Goal: Navigation & Orientation: Find specific page/section

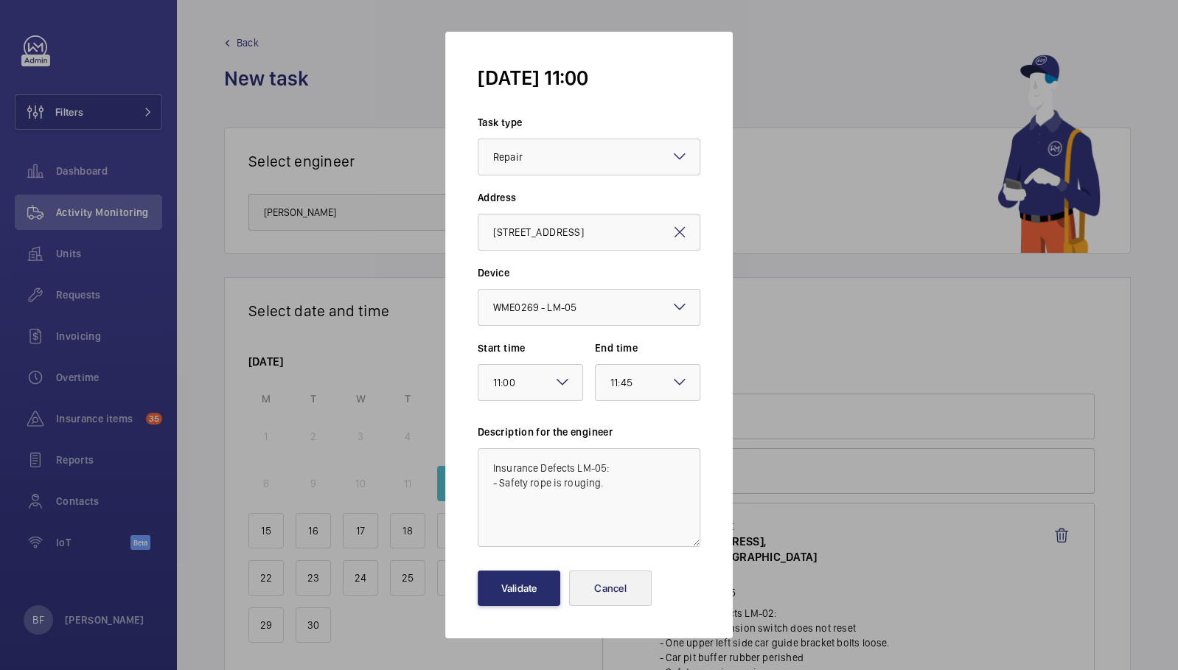
scroll to position [597, 0]
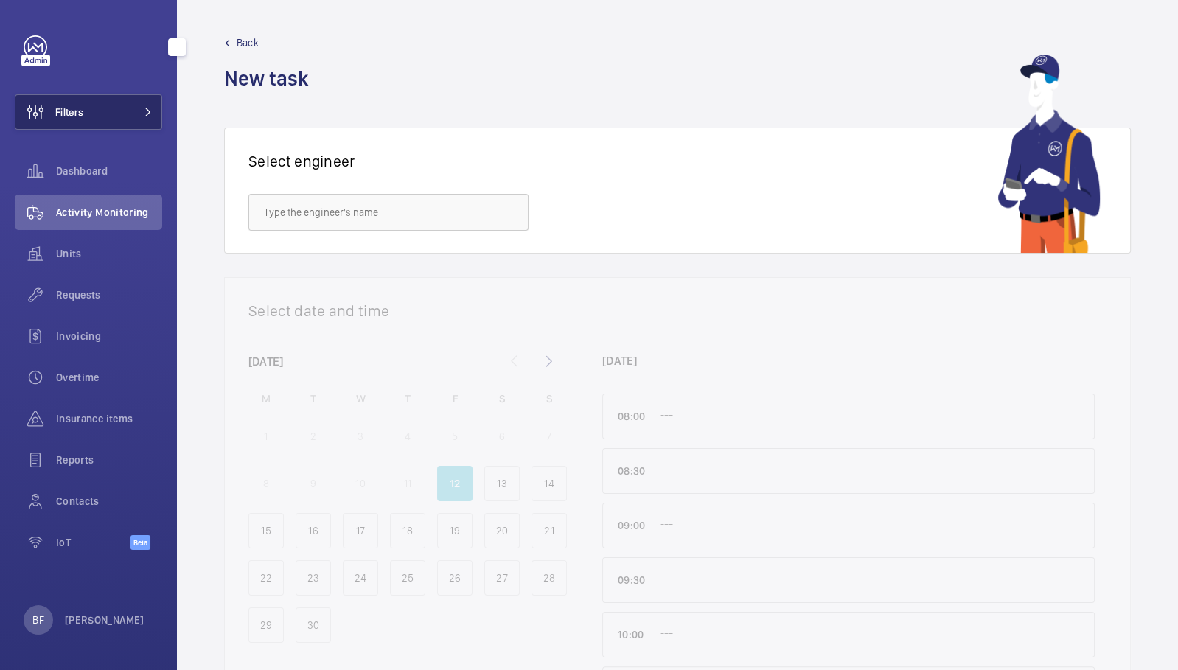
click at [129, 117] on button "Filters" at bounding box center [88, 111] width 147 height 35
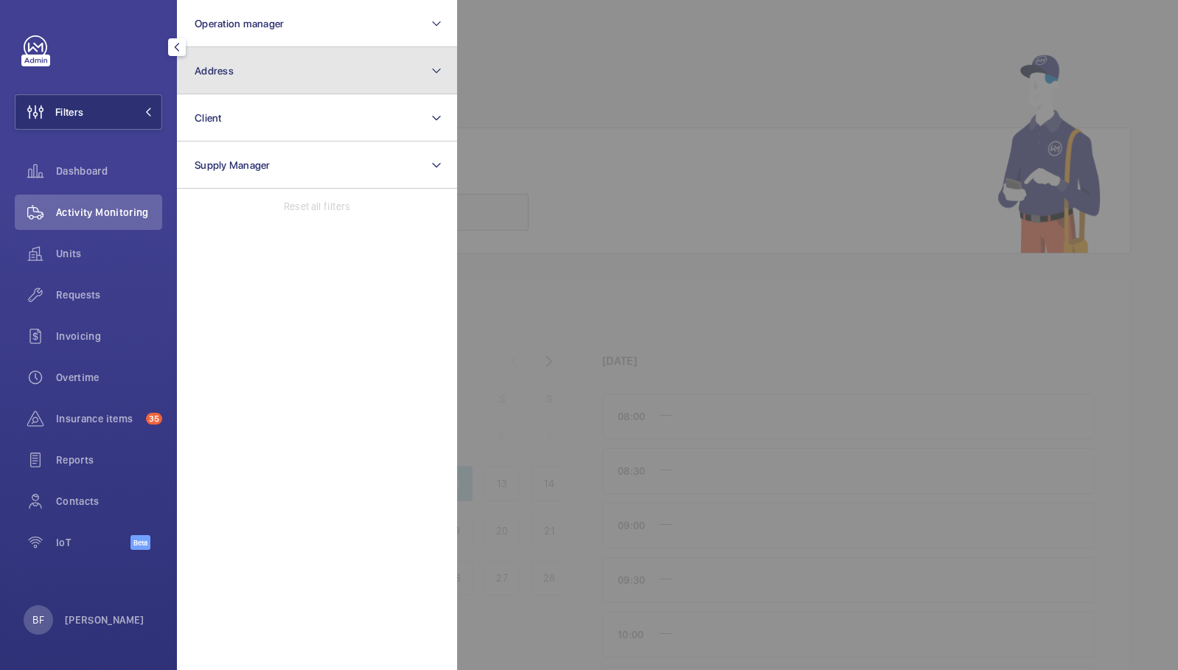
click at [258, 69] on button "Address" at bounding box center [317, 70] width 280 height 47
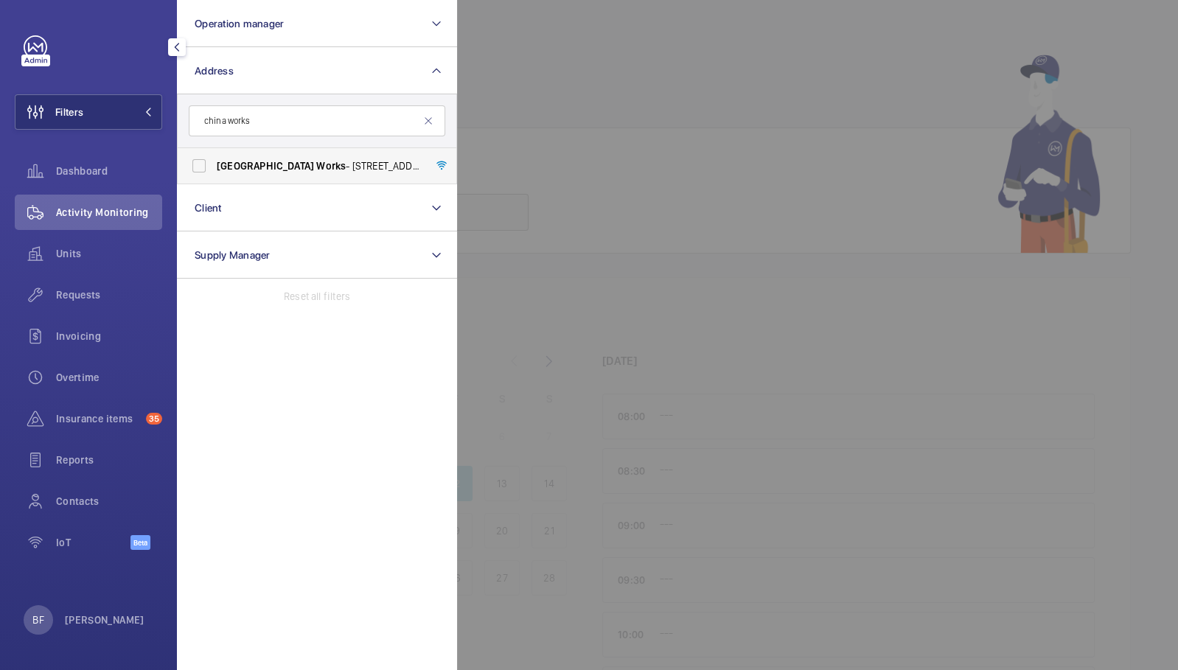
type input "china works"
click at [279, 168] on span "China Works - [STREET_ADDRESS]" at bounding box center [318, 166] width 203 height 15
click at [214, 168] on input "China Works - [STREET_ADDRESS]" at bounding box center [198, 165] width 29 height 29
checkbox input "true"
click at [591, 160] on div at bounding box center [1046, 335] width 1178 height 670
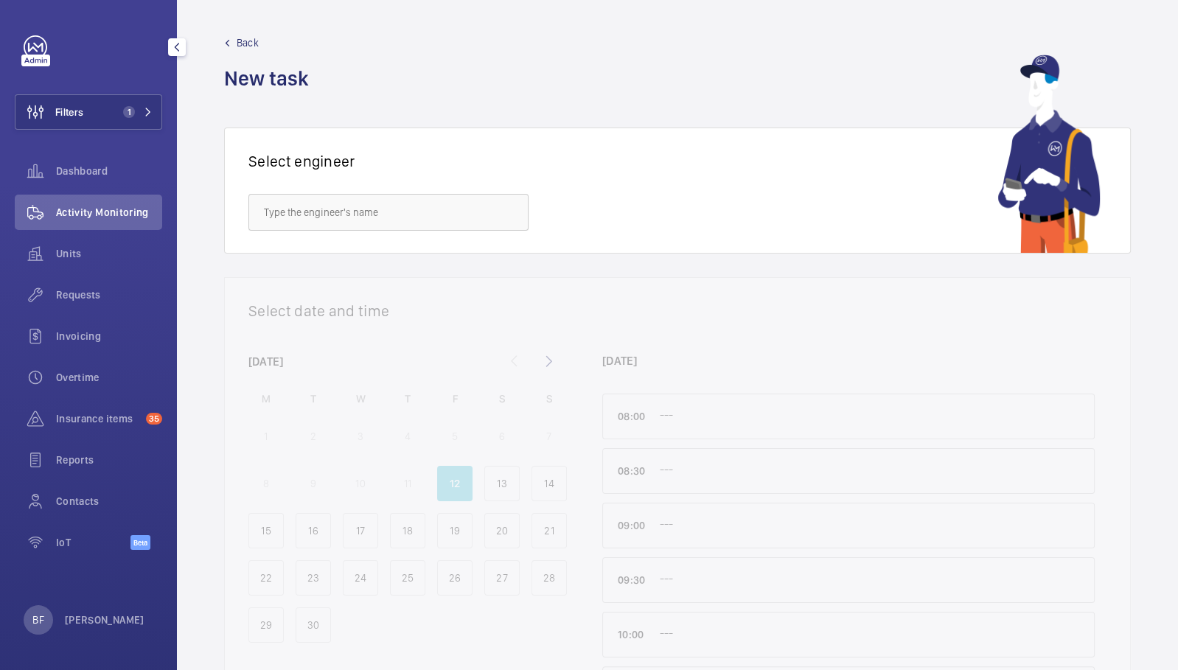
click at [91, 212] on span "Activity Monitoring" at bounding box center [109, 212] width 106 height 15
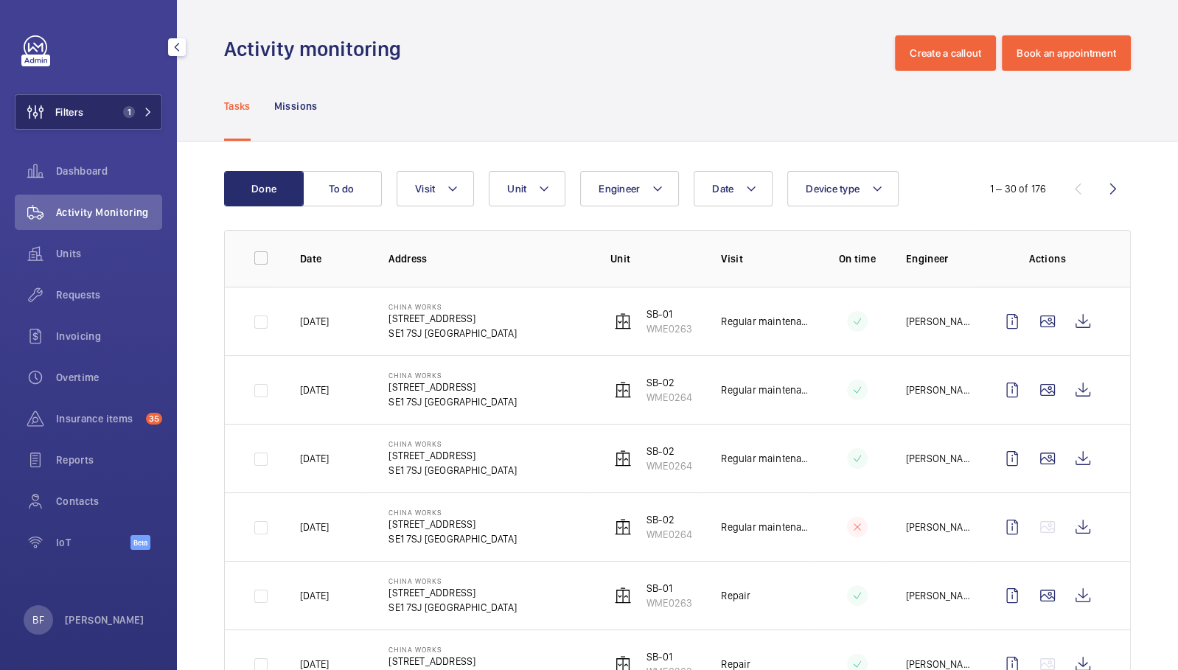
click at [145, 117] on span "1" at bounding box center [134, 112] width 35 height 12
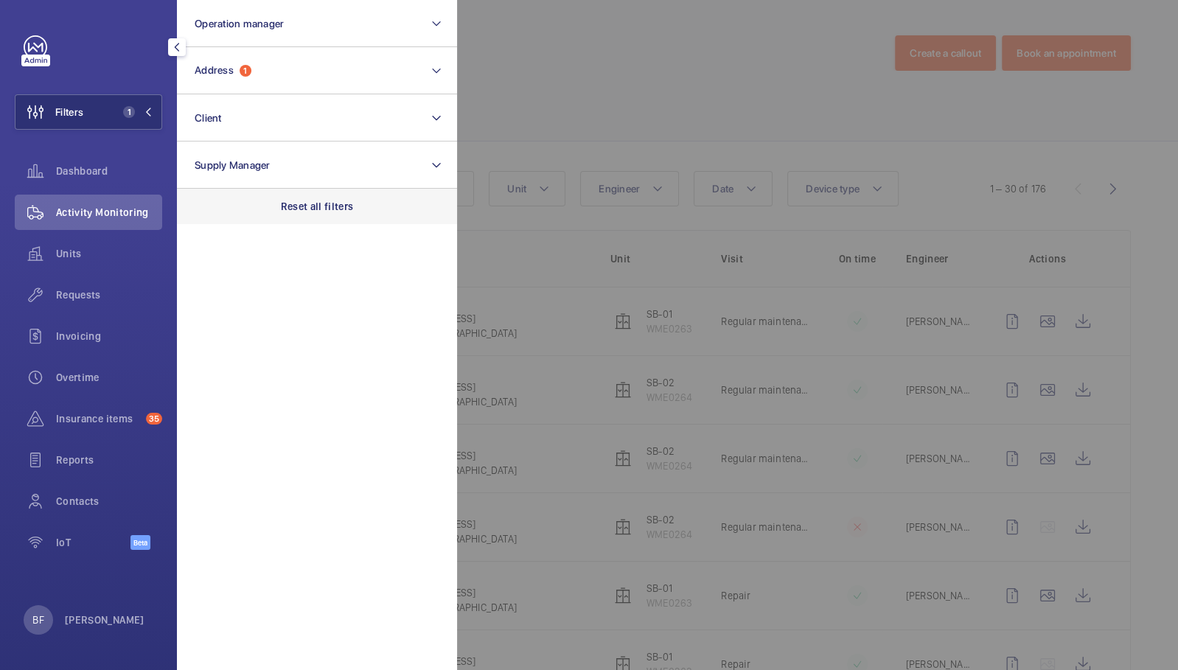
click at [330, 206] on p "Reset all filters" at bounding box center [317, 206] width 73 height 15
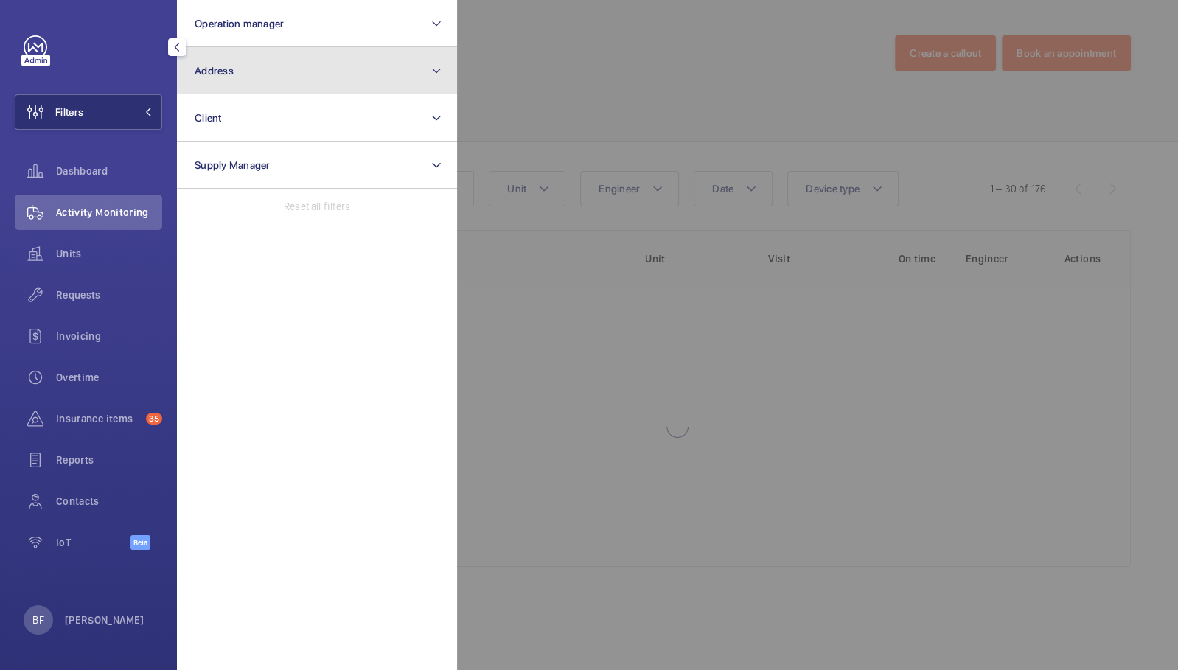
click at [299, 71] on button "Address" at bounding box center [317, 70] width 280 height 47
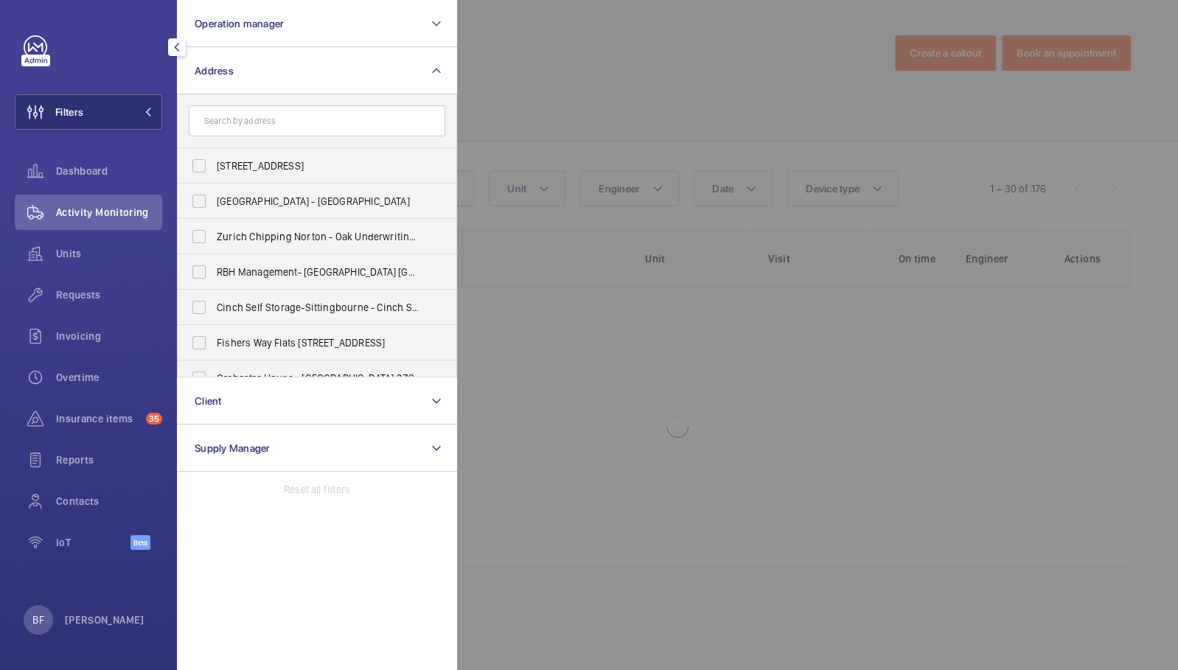
click at [307, 131] on input "text" at bounding box center [317, 120] width 257 height 31
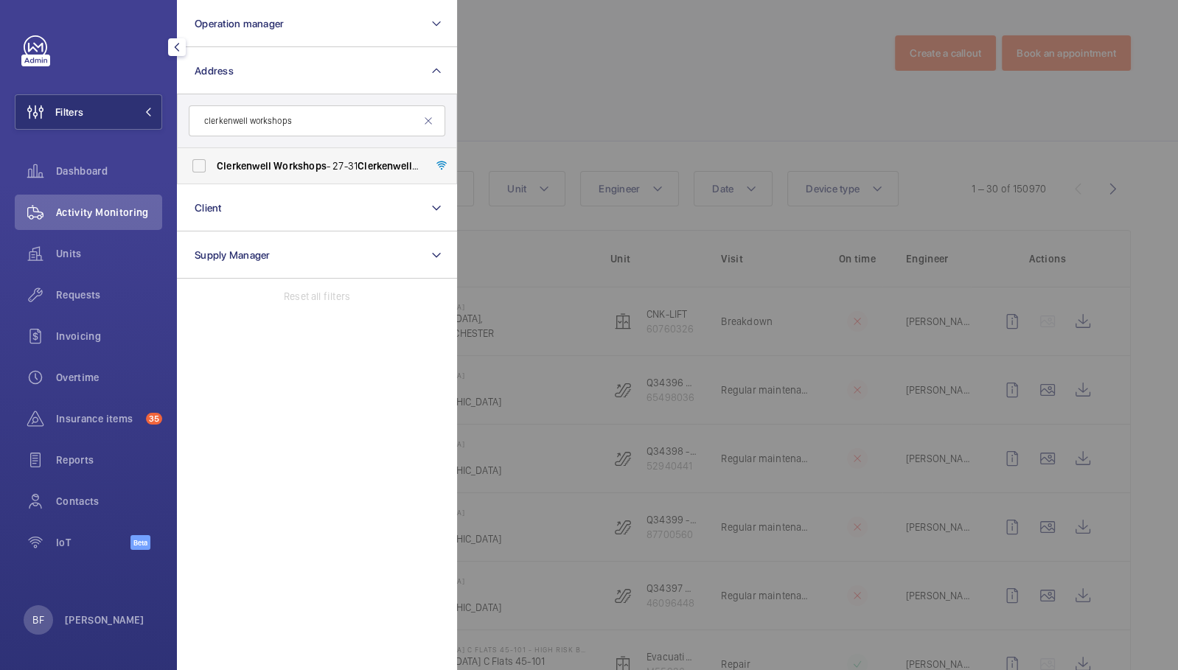
type input "clerkenwell workshops"
click at [308, 167] on span "Workshops" at bounding box center [300, 166] width 53 height 12
click at [214, 167] on input "Clerkenwell Workshops - [STREET_ADDRESS]" at bounding box center [198, 165] width 29 height 29
checkbox input "true"
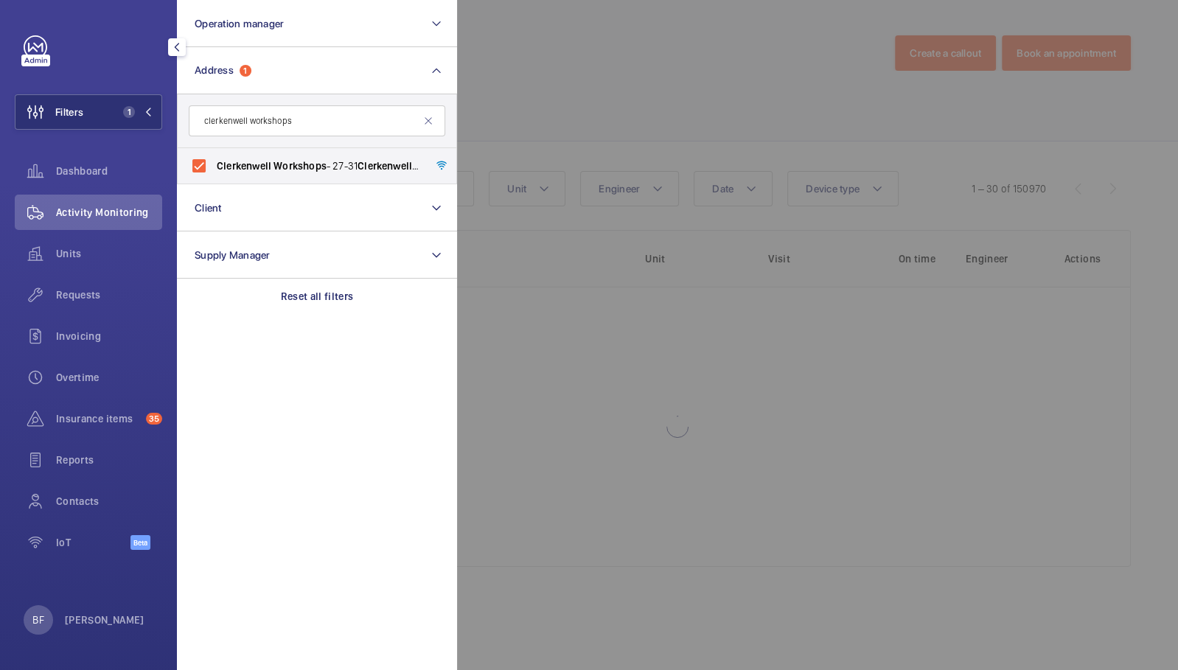
click at [681, 67] on div at bounding box center [1046, 335] width 1178 height 670
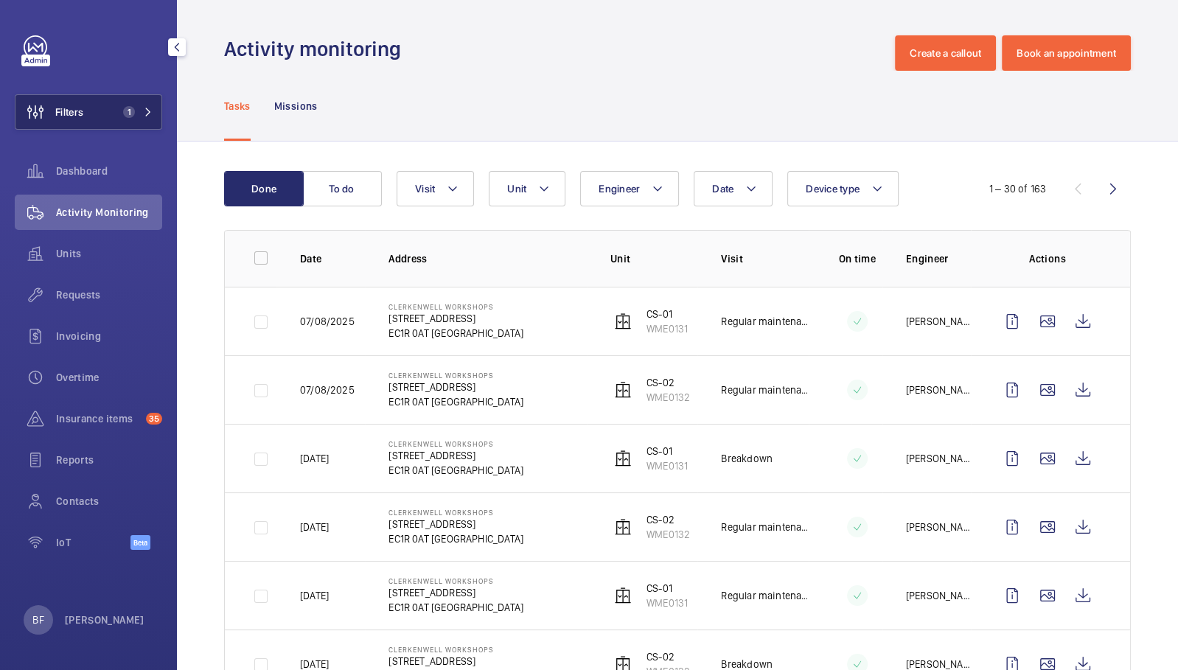
click at [121, 108] on span "1" at bounding box center [126, 112] width 18 height 12
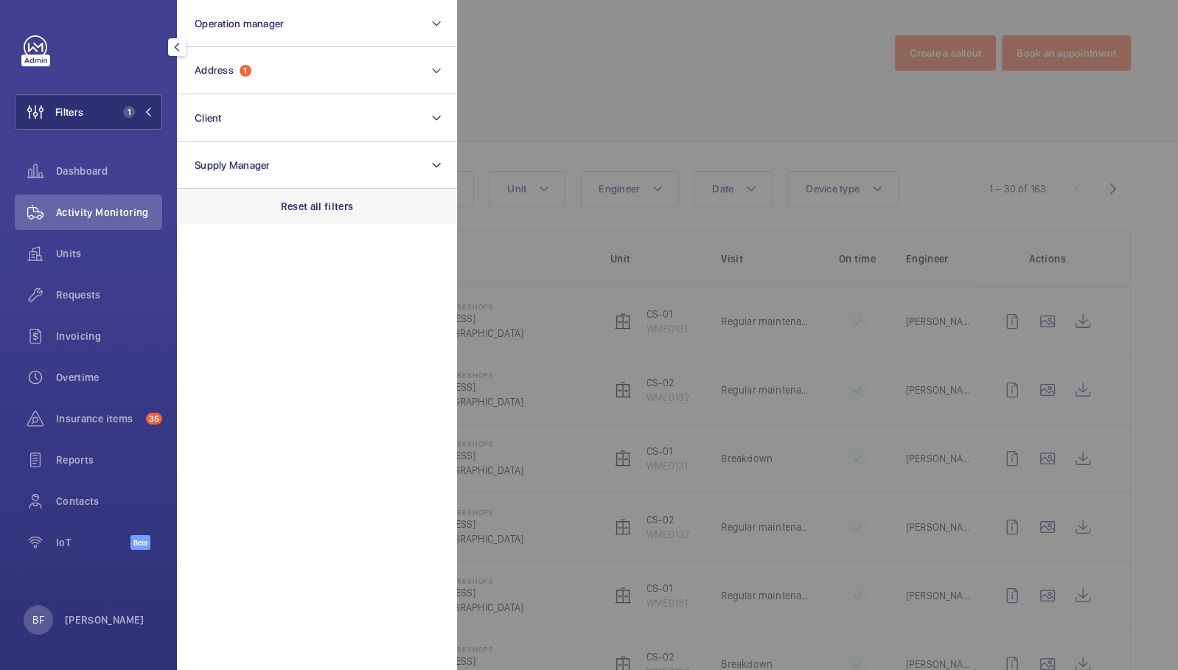
click at [310, 204] on p "Reset all filters" at bounding box center [317, 206] width 73 height 15
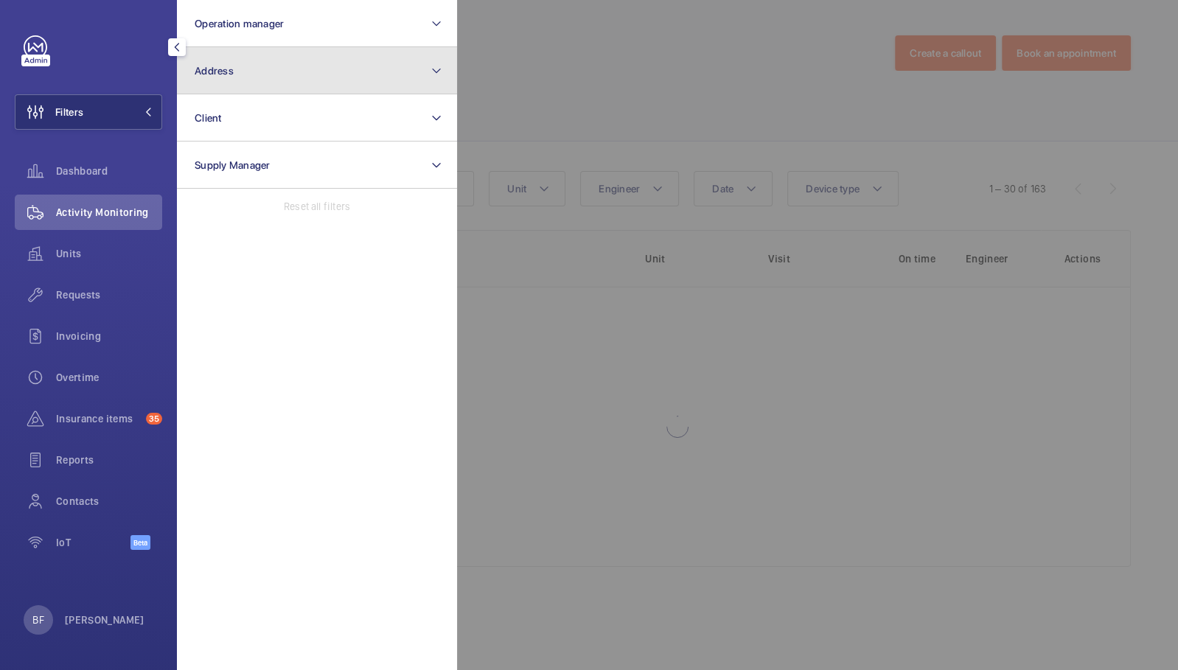
click at [249, 72] on button "Address" at bounding box center [317, 70] width 280 height 47
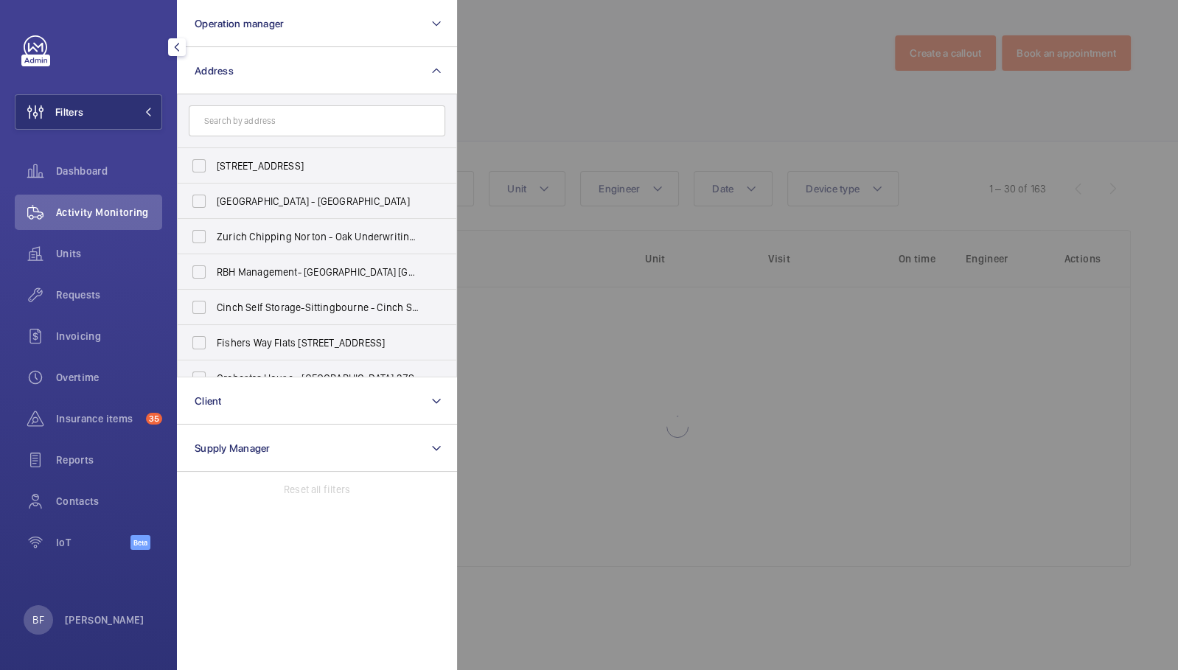
click at [266, 117] on input "text" at bounding box center [317, 120] width 257 height 31
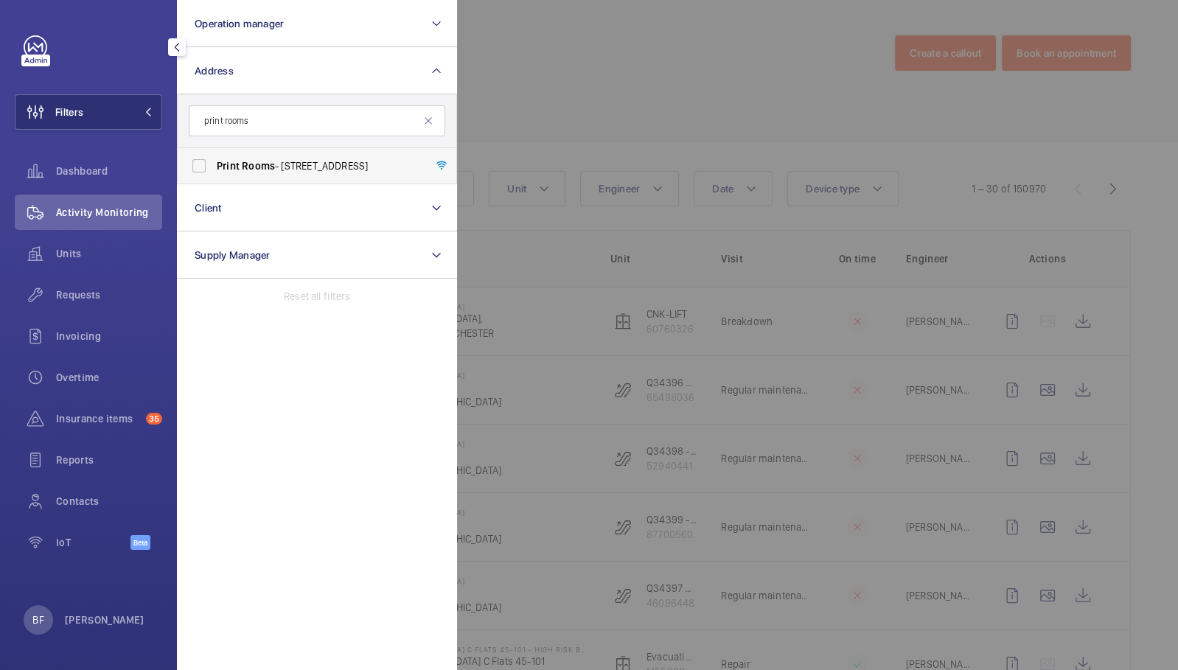
type input "print rooms"
click at [288, 170] on span "Print Rooms - [STREET_ADDRESS]" at bounding box center [318, 166] width 203 height 15
click at [214, 170] on input "Print Rooms - [STREET_ADDRESS]" at bounding box center [198, 165] width 29 height 29
checkbox input "true"
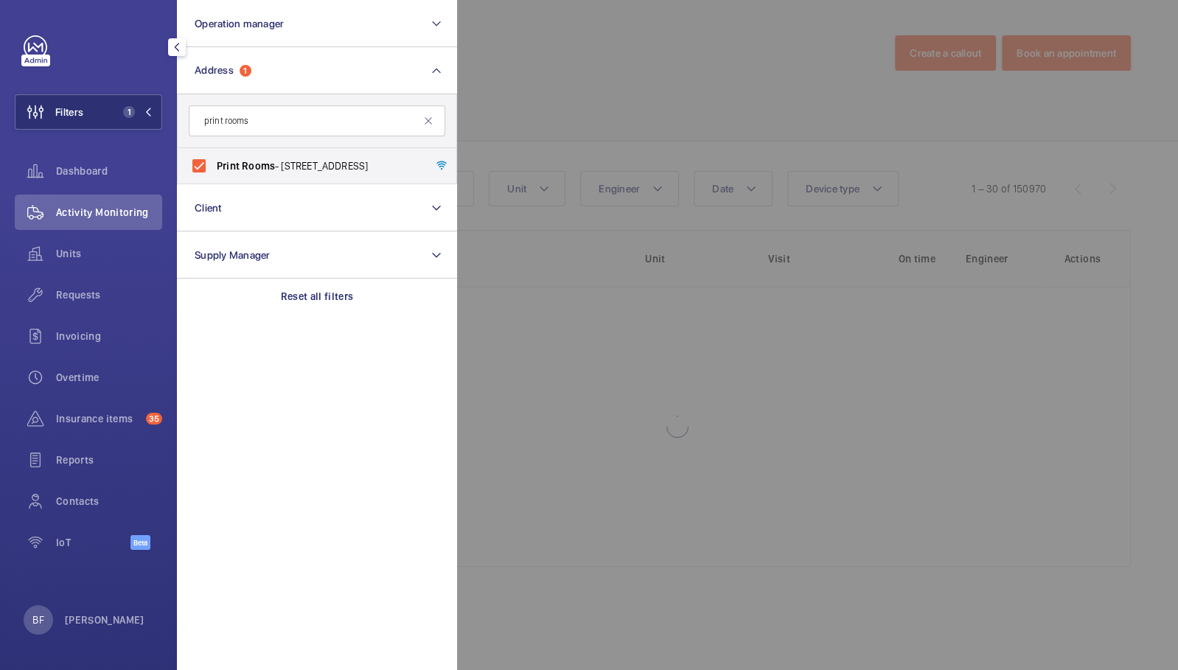
click at [726, 18] on div at bounding box center [1046, 335] width 1178 height 670
